Goal: Find contact information: Find contact information

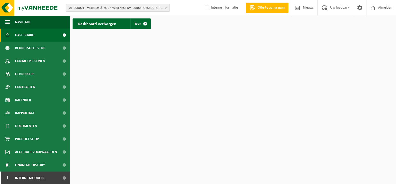
click at [93, 7] on span "01-000001 - VILLEROY & BOCH WELLNESS NV - 8800 ROESELARE, POPULIERSTRAAT 1" at bounding box center [116, 8] width 94 height 8
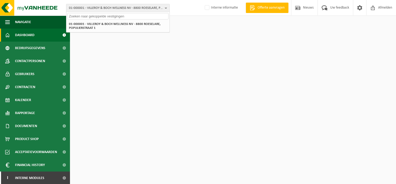
click at [111, 17] on input "text" at bounding box center [117, 16] width 101 height 6
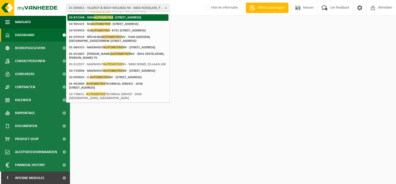
scroll to position [130, 0]
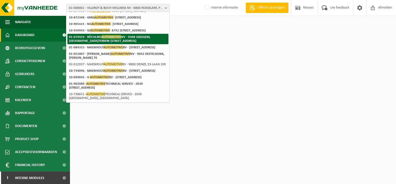
type input "automotive"
click at [118, 39] on span "AUTOMOTIVE" at bounding box center [111, 37] width 19 height 4
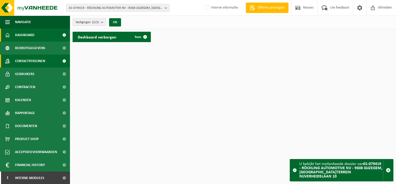
click at [37, 60] on span "Contactpersonen" at bounding box center [30, 60] width 30 height 13
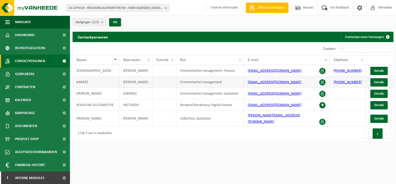
click at [343, 81] on link "[PHONE_NUMBER]" at bounding box center [348, 82] width 28 height 4
